Goal: Information Seeking & Learning: Learn about a topic

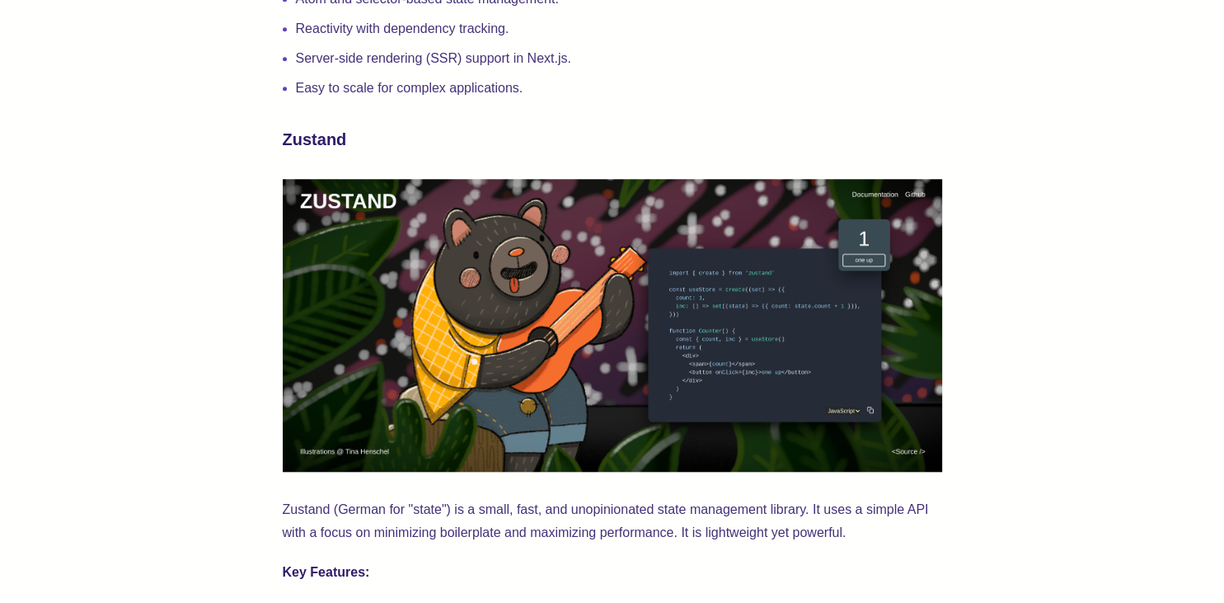
scroll to position [1654, 0]
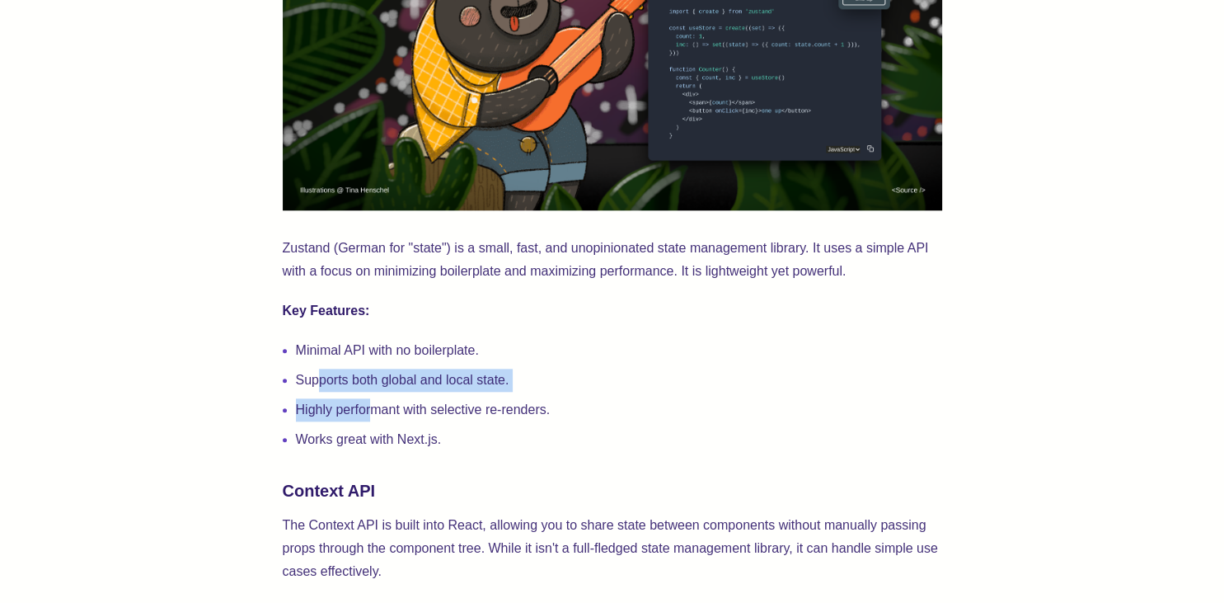
drag, startPoint x: 321, startPoint y: 388, endPoint x: 369, endPoint y: 398, distance: 49.8
click at [369, 398] on ul "Minimal API with no boilerplate. Supports both global and local state. Highly p…" at bounding box center [613, 395] width 660 height 112
click at [350, 407] on li "Highly performant with selective re-renders." at bounding box center [619, 409] width 646 height 23
drag, startPoint x: 385, startPoint y: 412, endPoint x: 409, endPoint y: 411, distance: 23.9
click at [409, 411] on li "Highly performant with selective re-renders." at bounding box center [619, 409] width 646 height 23
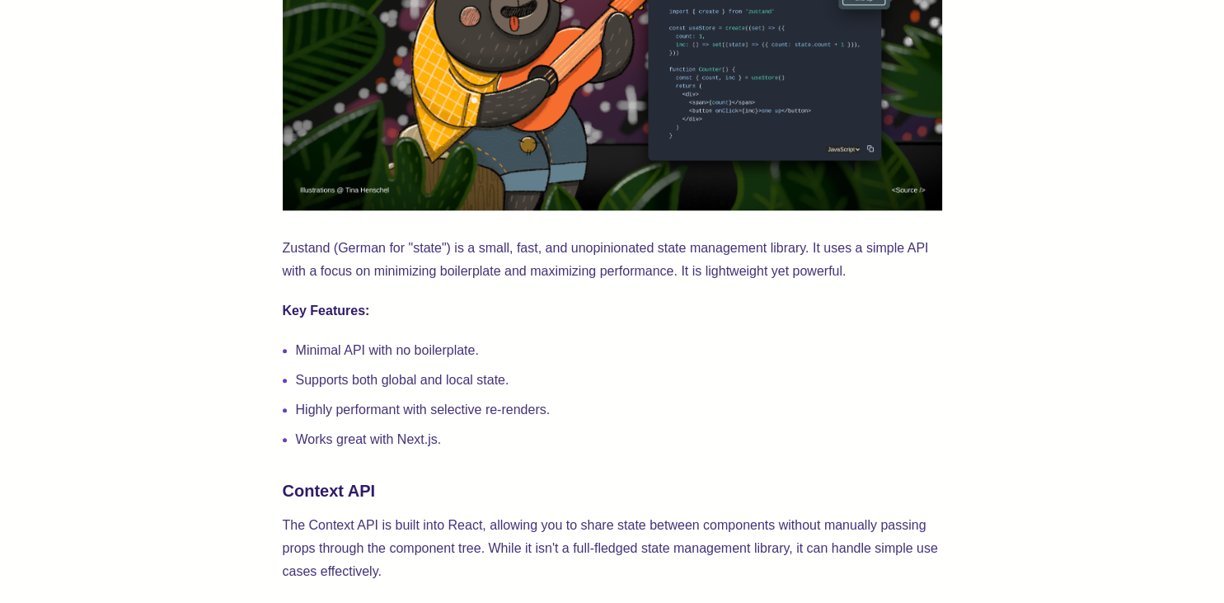
click at [345, 439] on li "Works great with Next.js." at bounding box center [619, 439] width 646 height 23
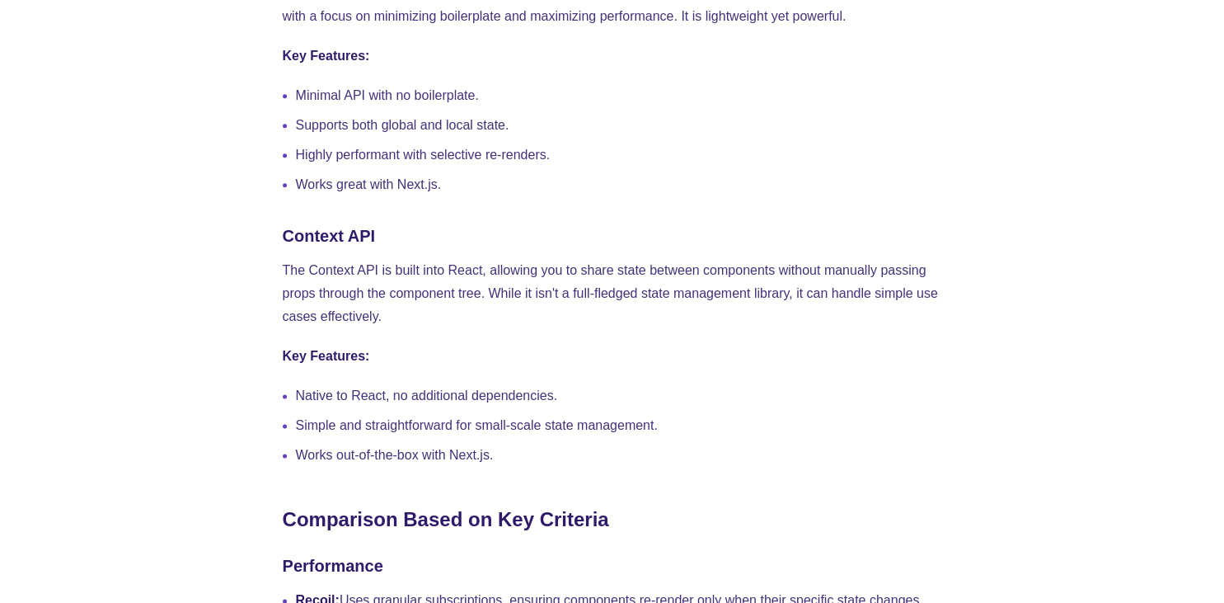
scroll to position [1915, 0]
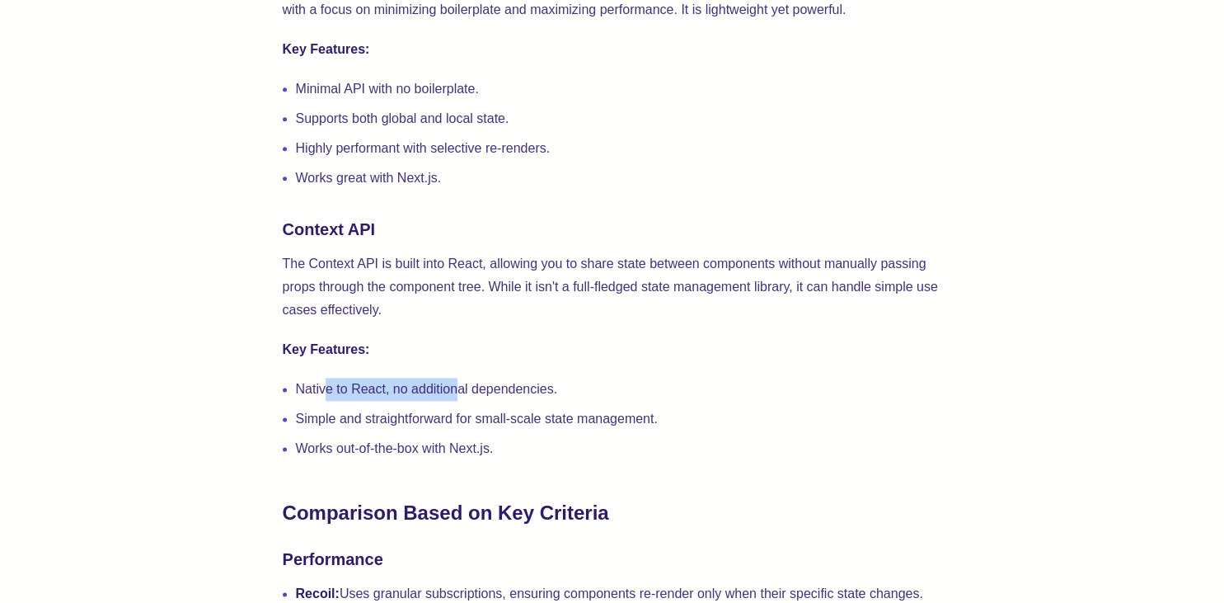
drag, startPoint x: 327, startPoint y: 394, endPoint x: 458, endPoint y: 401, distance: 130.4
click at [458, 401] on li "Native to React, no additional dependencies." at bounding box center [619, 389] width 646 height 23
click at [421, 428] on li "Simple and straightforward for small-scale state management." at bounding box center [619, 418] width 646 height 23
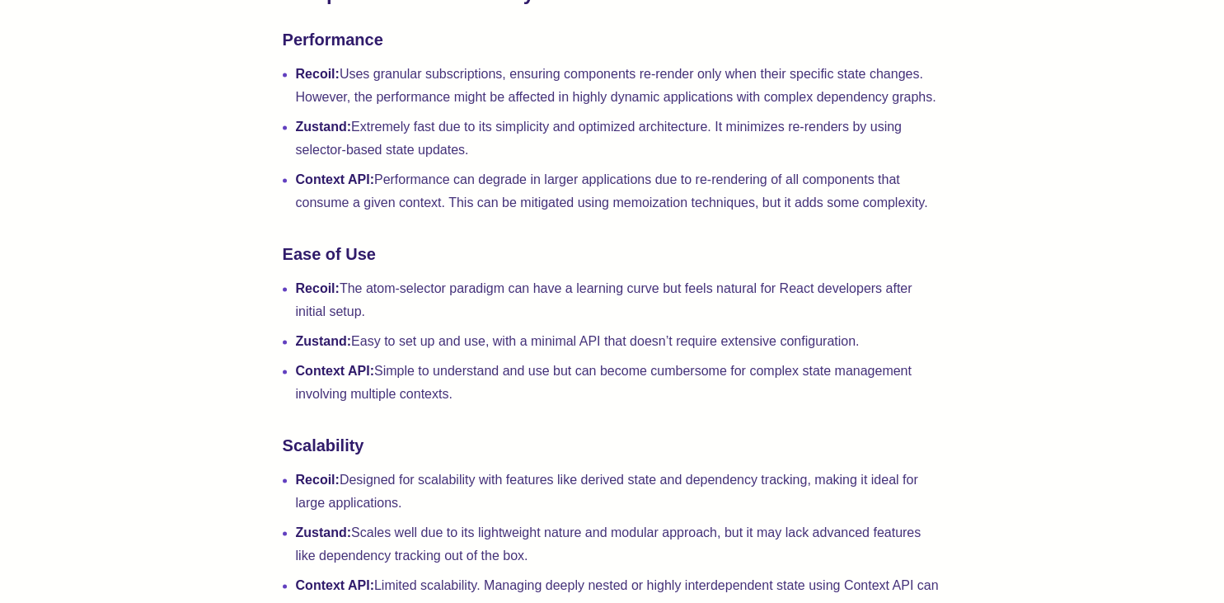
scroll to position [2437, 0]
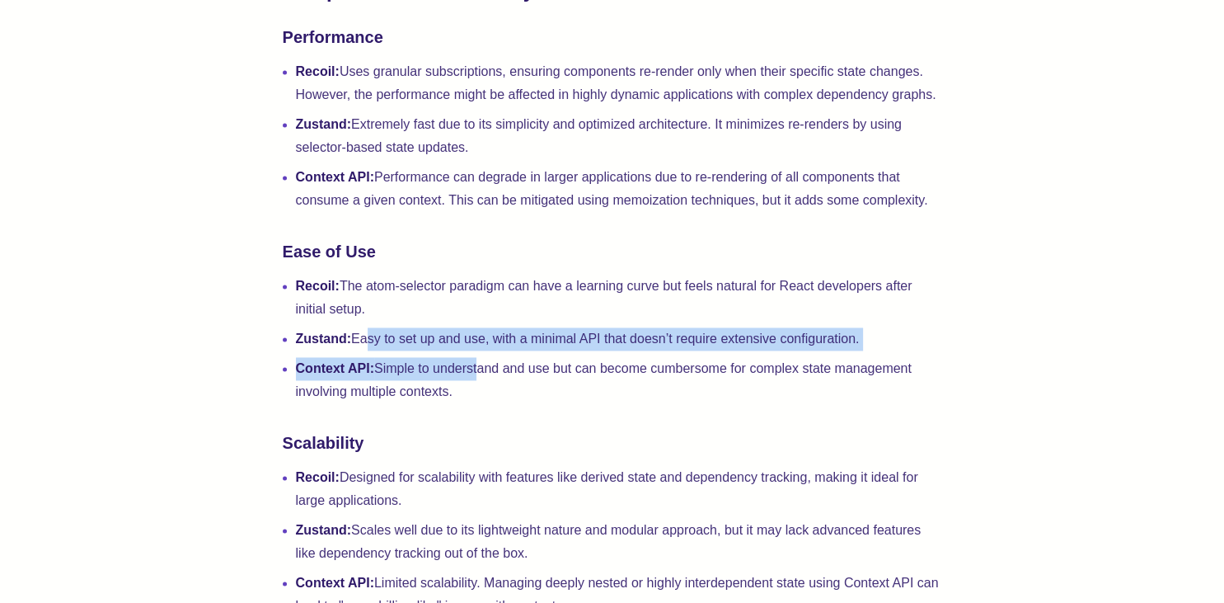
drag, startPoint x: 362, startPoint y: 341, endPoint x: 468, endPoint y: 363, distance: 108.5
click at [473, 361] on ul "Recoil: The atom-selector paradigm can have a learning curve but feels natural …" at bounding box center [613, 339] width 660 height 129
click at [416, 383] on li "Context API: Simple to understand and use but can become cumbersome for complex…" at bounding box center [619, 380] width 646 height 46
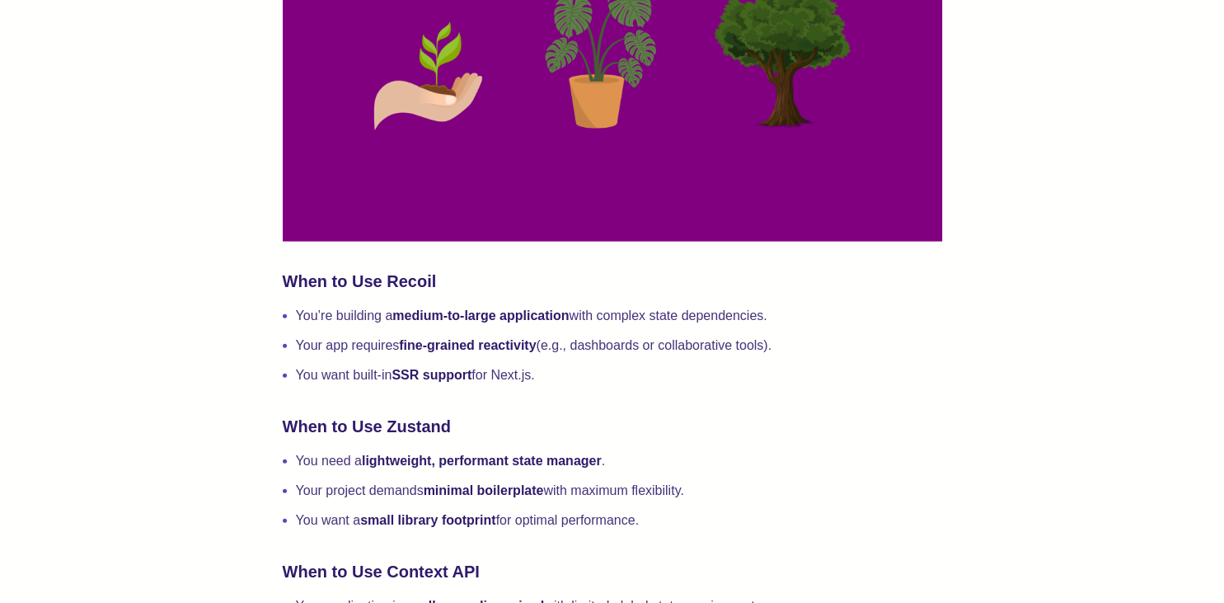
scroll to position [3831, 0]
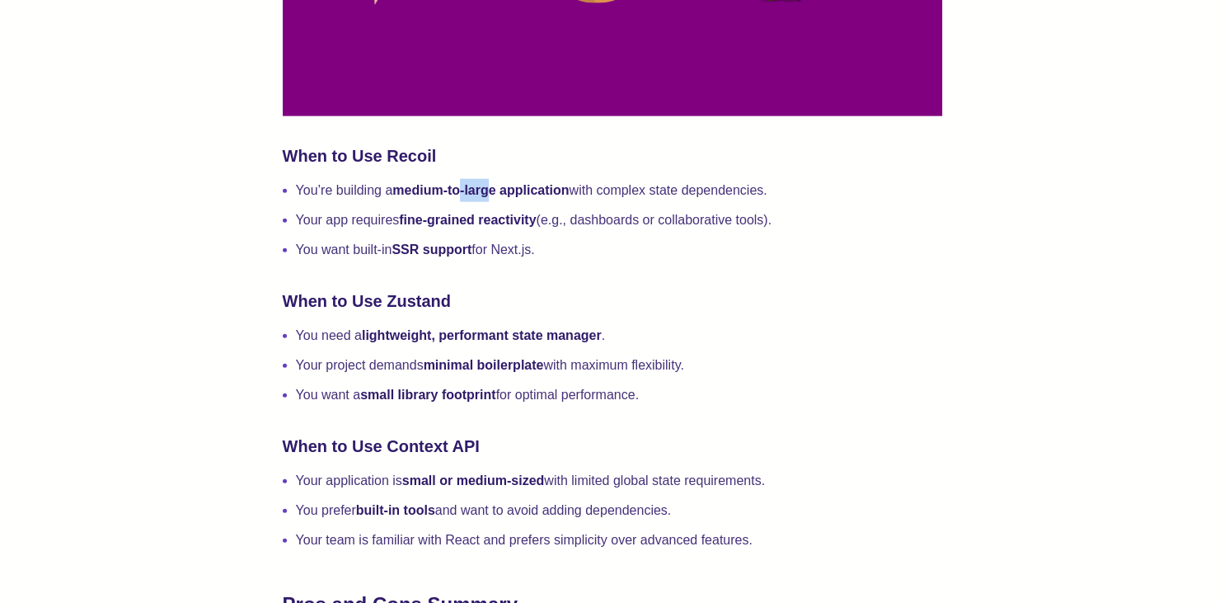
drag, startPoint x: 461, startPoint y: 197, endPoint x: 489, endPoint y: 203, distance: 28.6
click at [489, 197] on strong "medium-to-large application" at bounding box center [480, 190] width 176 height 14
click at [458, 227] on strong "fine-grained reactivity" at bounding box center [467, 220] width 137 height 14
drag, startPoint x: 437, startPoint y: 234, endPoint x: 644, endPoint y: 261, distance: 208.6
click at [644, 261] on ul "You’re building a medium-to-large application with complex state dependencies. …" at bounding box center [613, 220] width 660 height 82
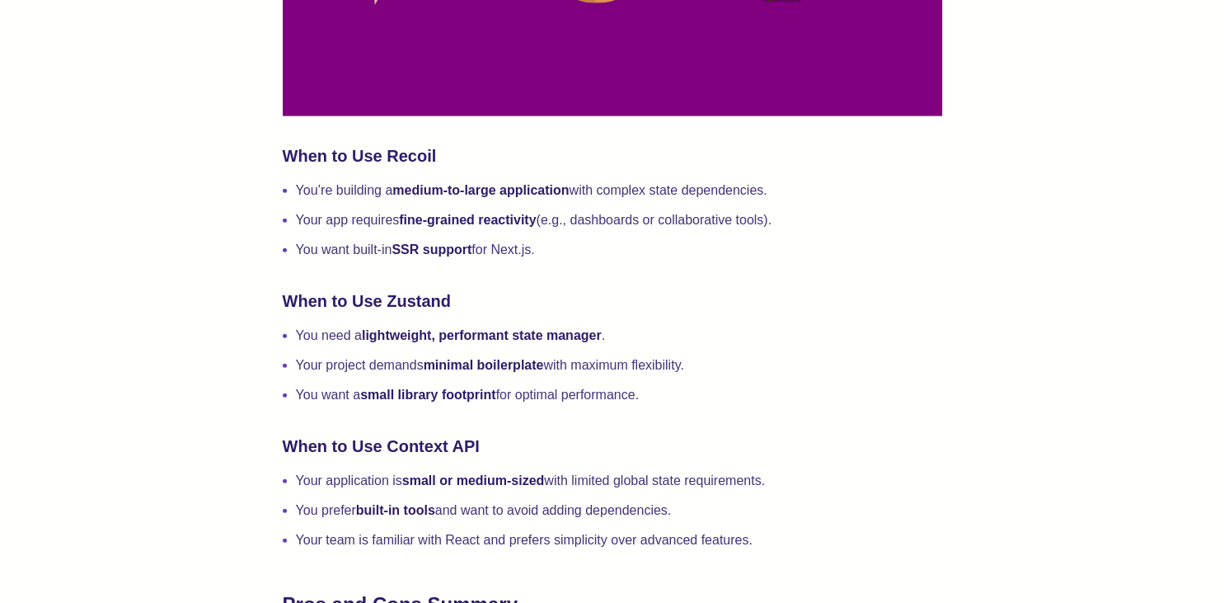
drag, startPoint x: 343, startPoint y: 405, endPoint x: 461, endPoint y: 400, distance: 118.0
click at [461, 400] on li "You want a small library footprint for optimal performance." at bounding box center [619, 394] width 646 height 23
drag, startPoint x: 374, startPoint y: 363, endPoint x: 607, endPoint y: 360, distance: 233.4
click at [609, 360] on ul "You need a lightweight, performant state manager . Your project demands minimal…" at bounding box center [613, 365] width 660 height 82
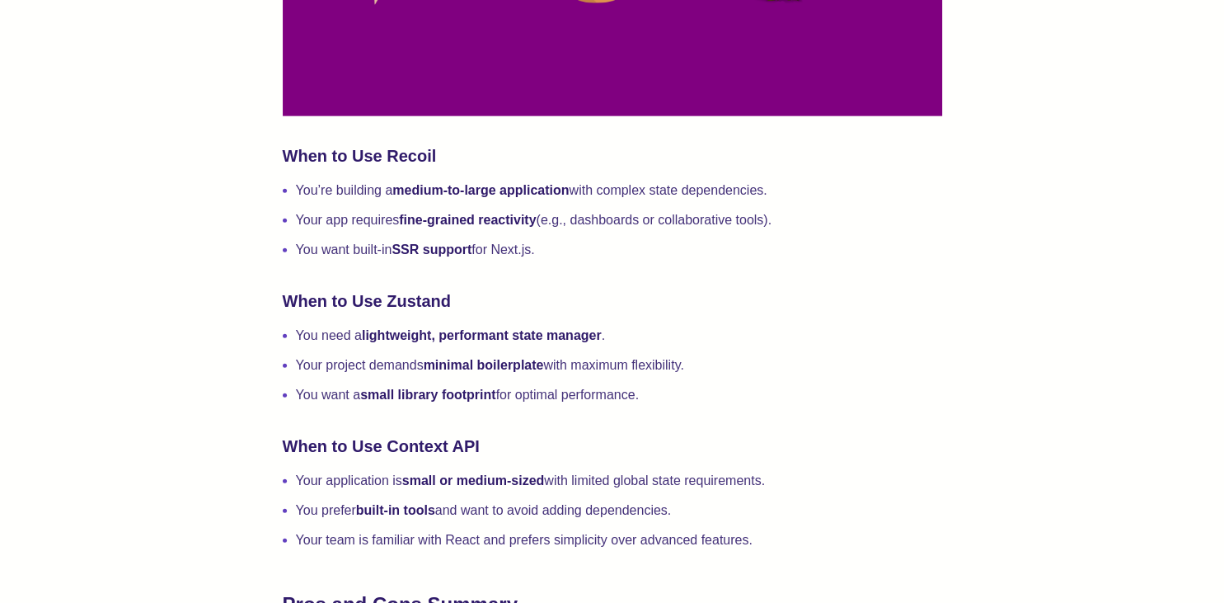
click at [477, 377] on li "Your project demands minimal boilerplate with maximum flexibility." at bounding box center [619, 365] width 646 height 23
drag, startPoint x: 422, startPoint y: 348, endPoint x: 495, endPoint y: 345, distance: 72.6
click at [491, 342] on strong "lightweight, performant state manager" at bounding box center [482, 335] width 240 height 14
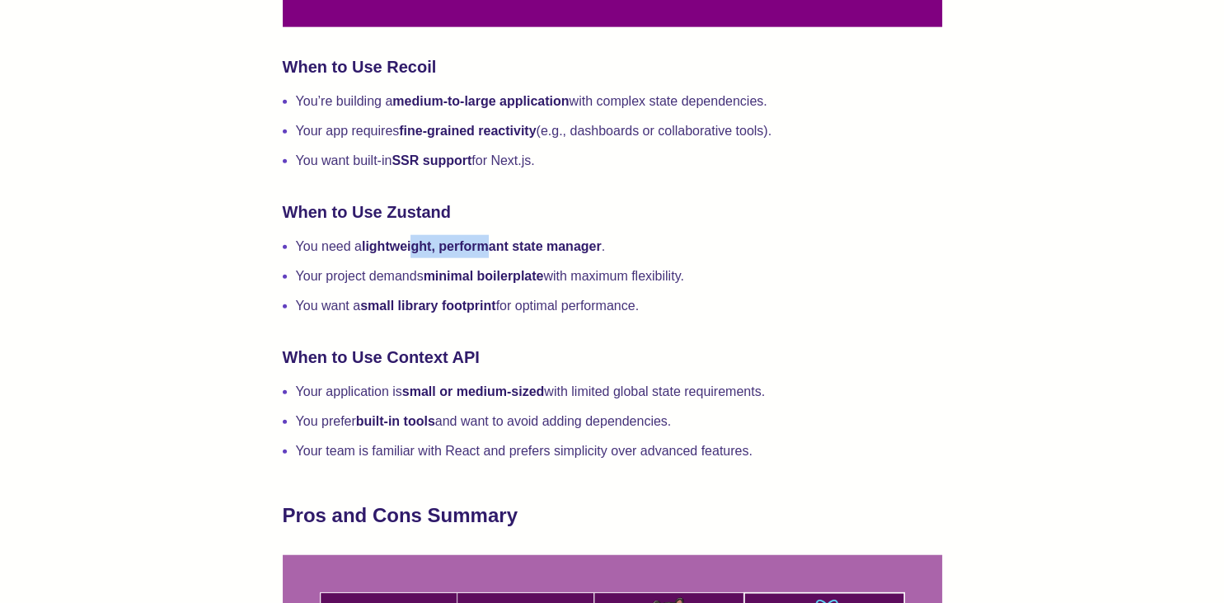
scroll to position [4092, 0]
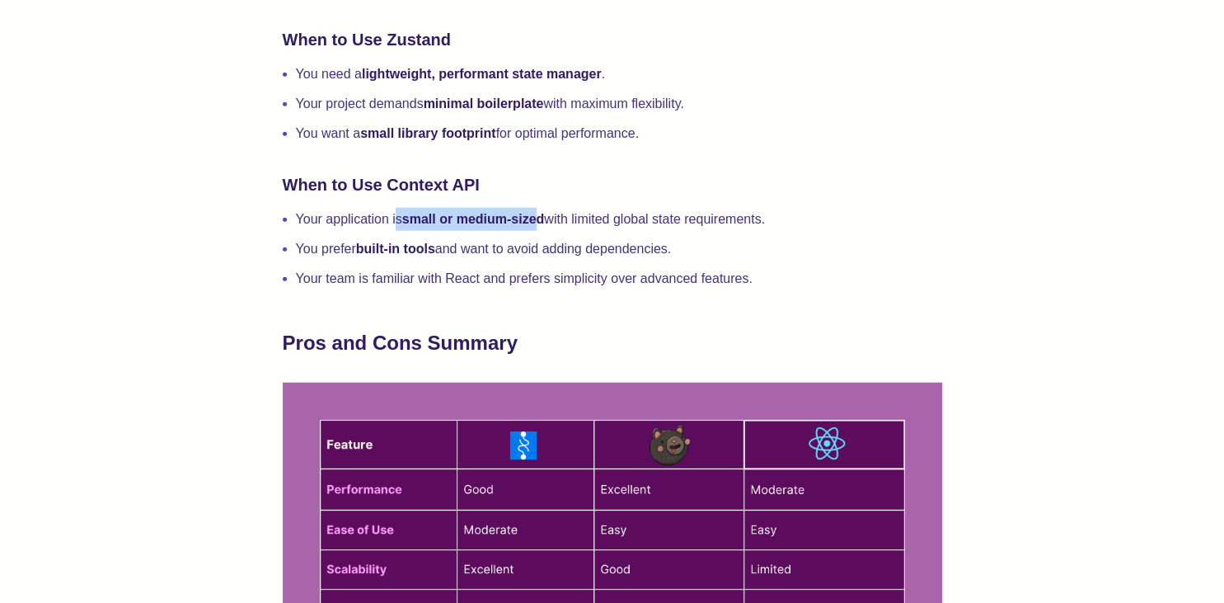
drag, startPoint x: 396, startPoint y: 235, endPoint x: 540, endPoint y: 242, distance: 144.5
click at [540, 231] on li "Your application is small or medium-sized with limited global state requirement…" at bounding box center [619, 219] width 646 height 23
click at [430, 275] on ul "Your application is small or medium-sized with limited global state requirement…" at bounding box center [613, 249] width 660 height 82
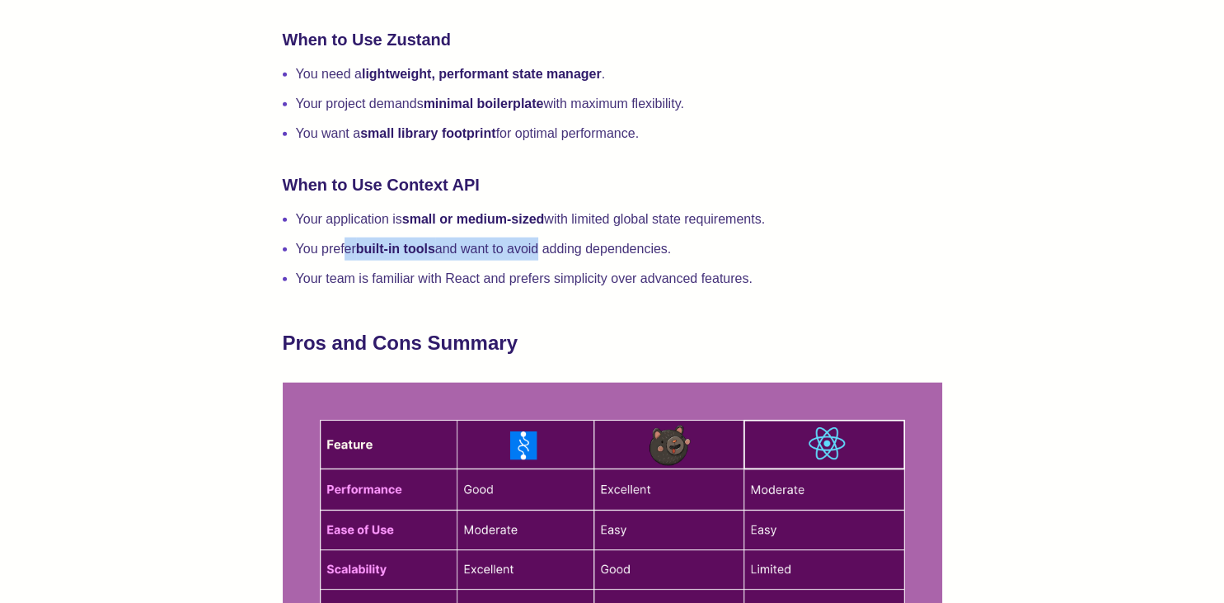
drag, startPoint x: 345, startPoint y: 264, endPoint x: 529, endPoint y: 287, distance: 184.5
click at [540, 261] on li "You prefer built-in tools and want to avoid adding dependencies." at bounding box center [619, 248] width 646 height 23
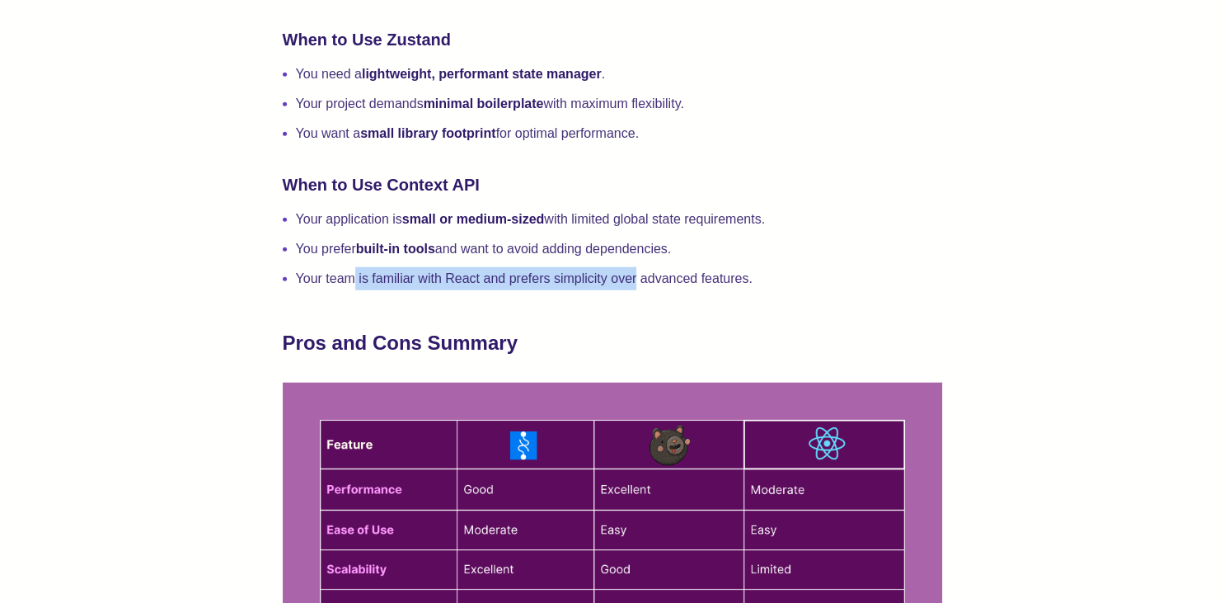
drag, startPoint x: 353, startPoint y: 298, endPoint x: 650, endPoint y: 353, distance: 301.9
click at [639, 290] on li "Your team is familiar with React and prefers simplicity over advanced features." at bounding box center [619, 278] width 646 height 23
click at [650, 356] on h2 "Pros and Cons Summary" at bounding box center [613, 343] width 660 height 26
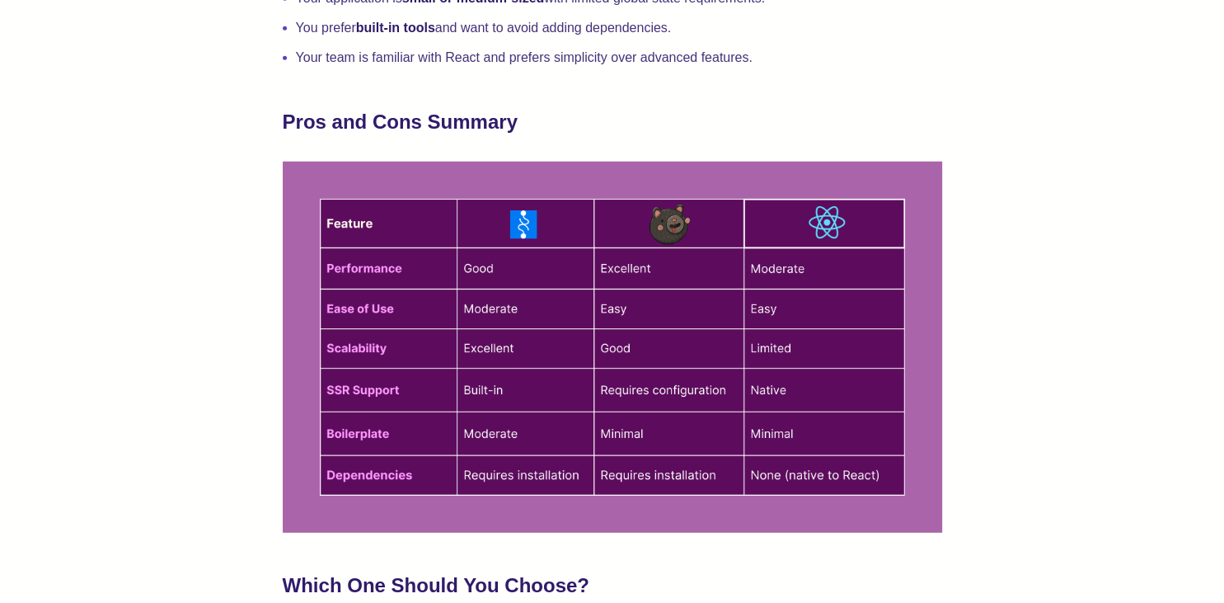
scroll to position [4354, 0]
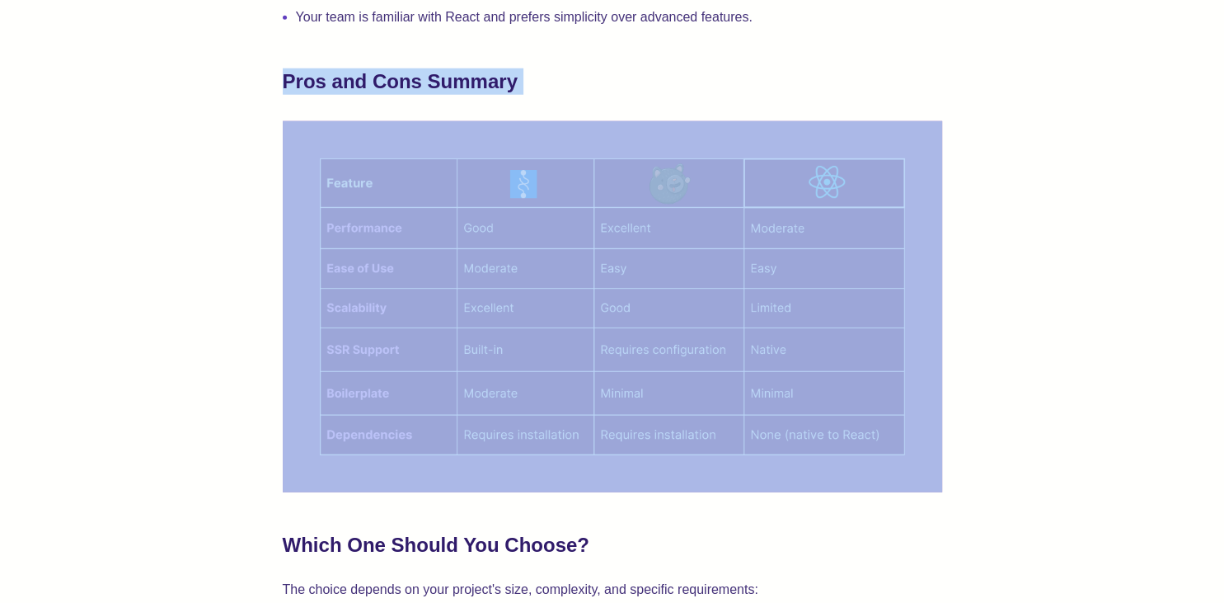
drag, startPoint x: 235, startPoint y: 98, endPoint x: 1014, endPoint y: 413, distance: 840.5
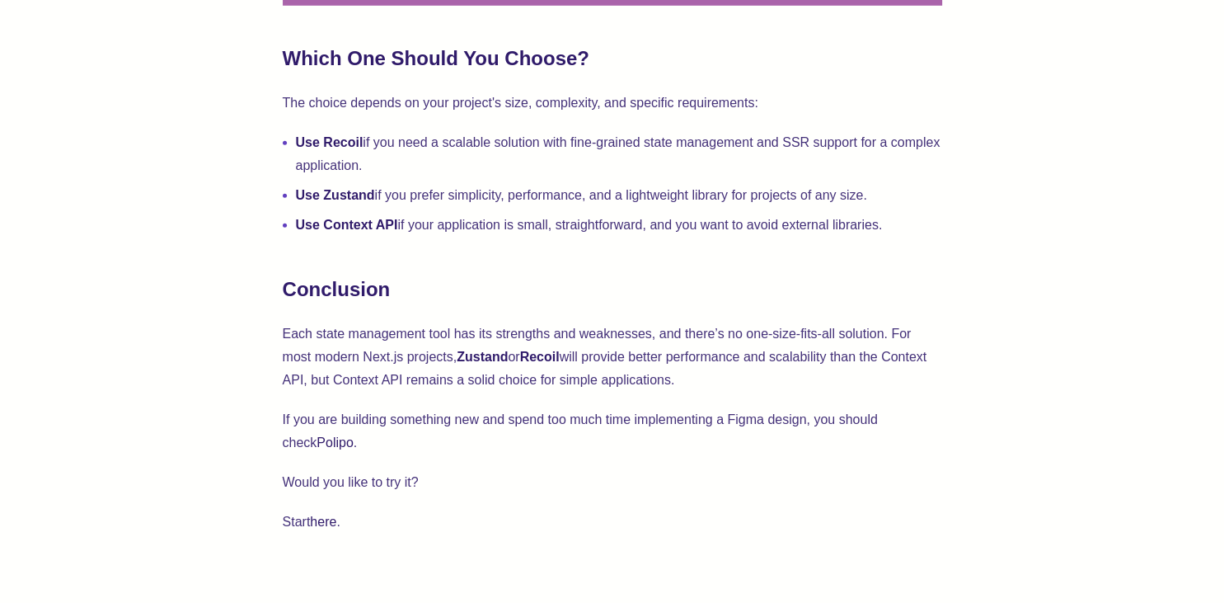
scroll to position [4789, 0]
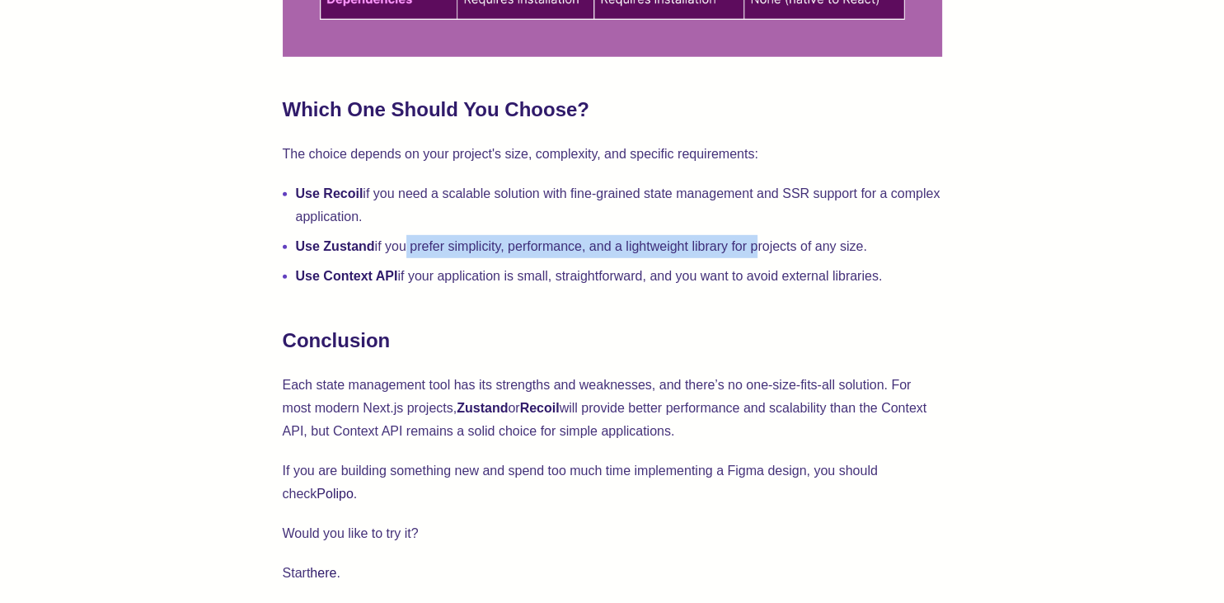
drag, startPoint x: 404, startPoint y: 256, endPoint x: 757, endPoint y: 253, distance: 352.9
click at [757, 253] on li "Use Zustand if you prefer simplicity, performance, and a lightweight library fo…" at bounding box center [619, 246] width 646 height 23
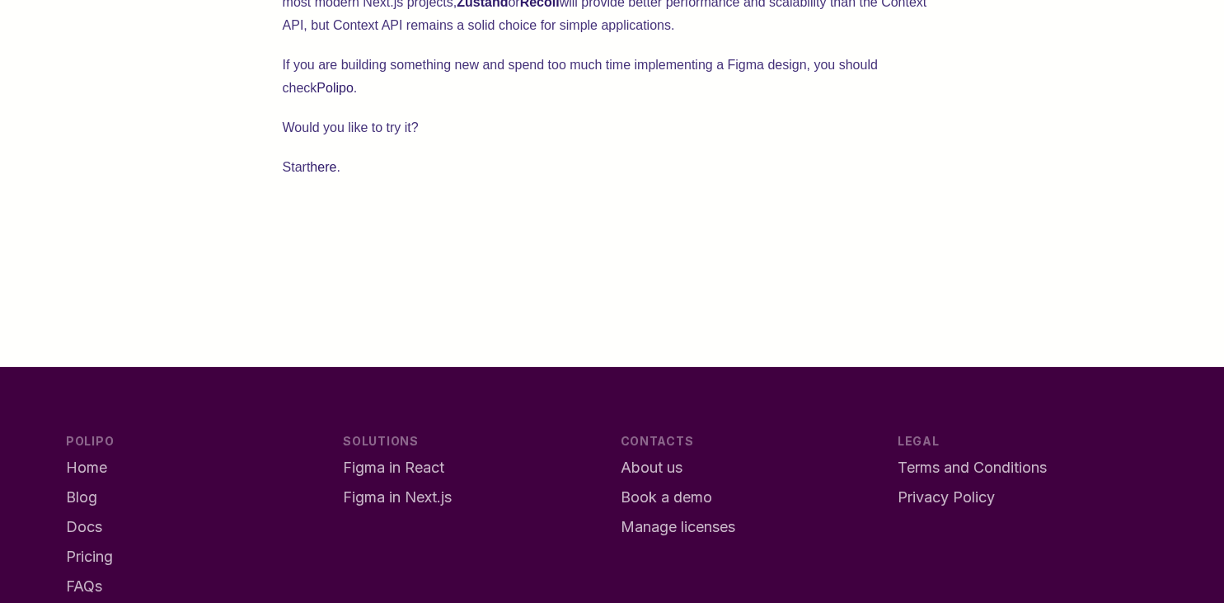
scroll to position [5053, 0]
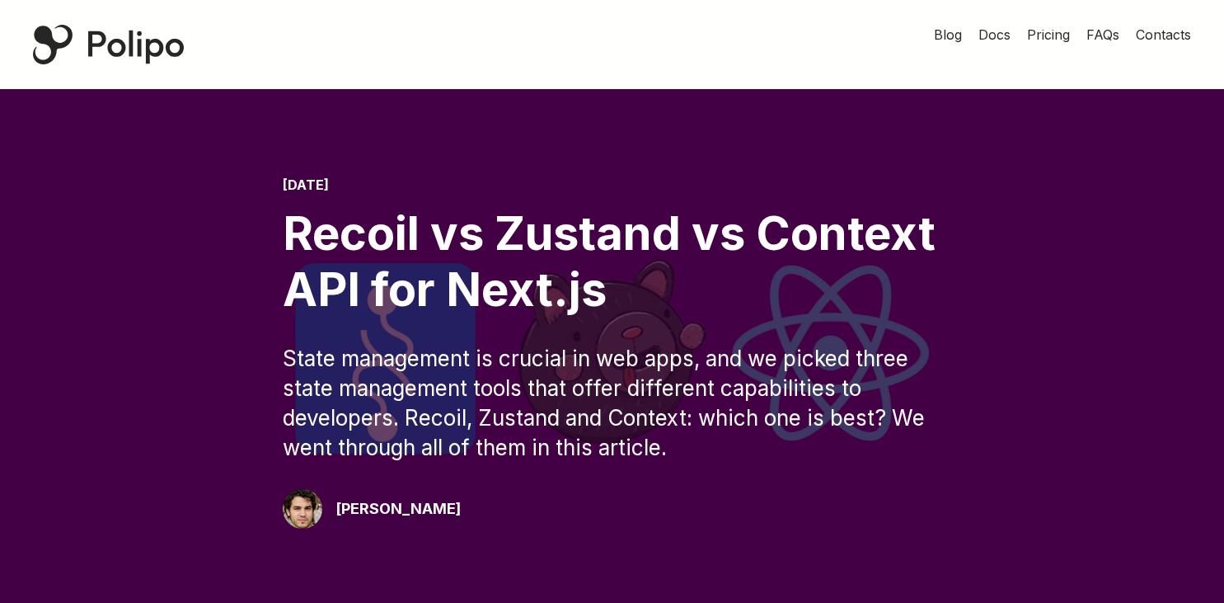
scroll to position [5053, 0]
